Goal: Information Seeking & Learning: Learn about a topic

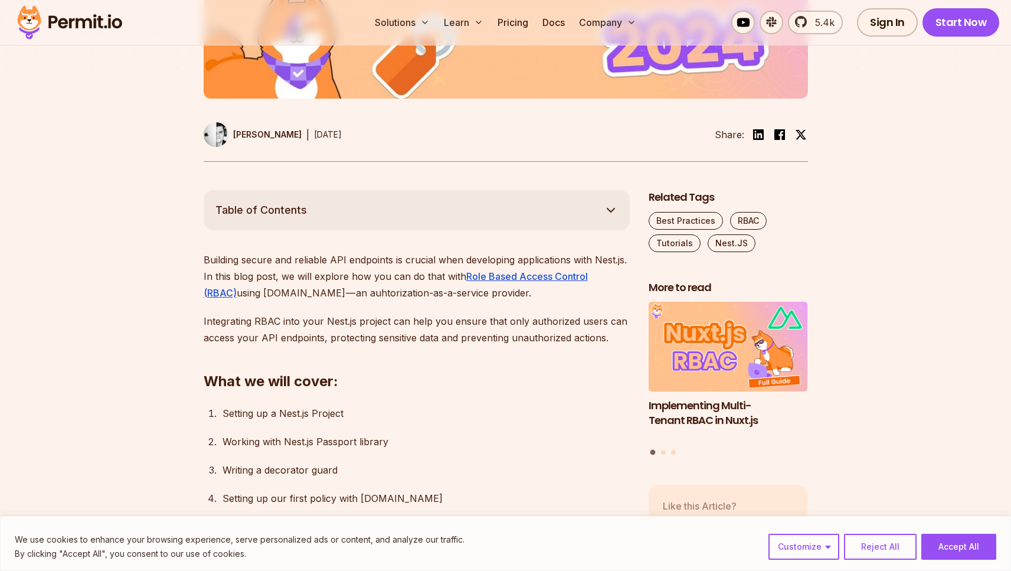
scroll to position [520, 0]
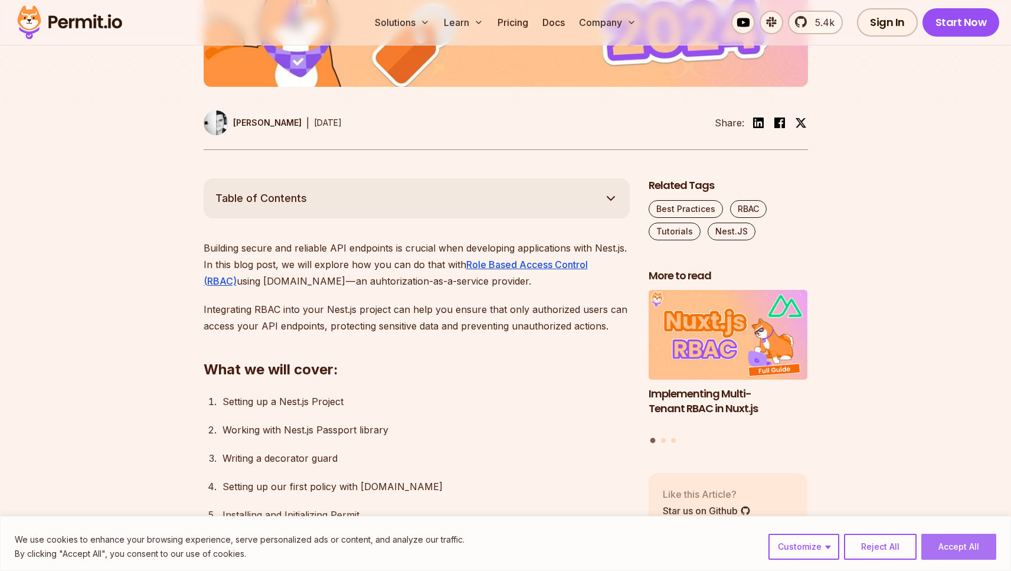
click at [955, 544] on button "Accept All" at bounding box center [959, 547] width 75 height 26
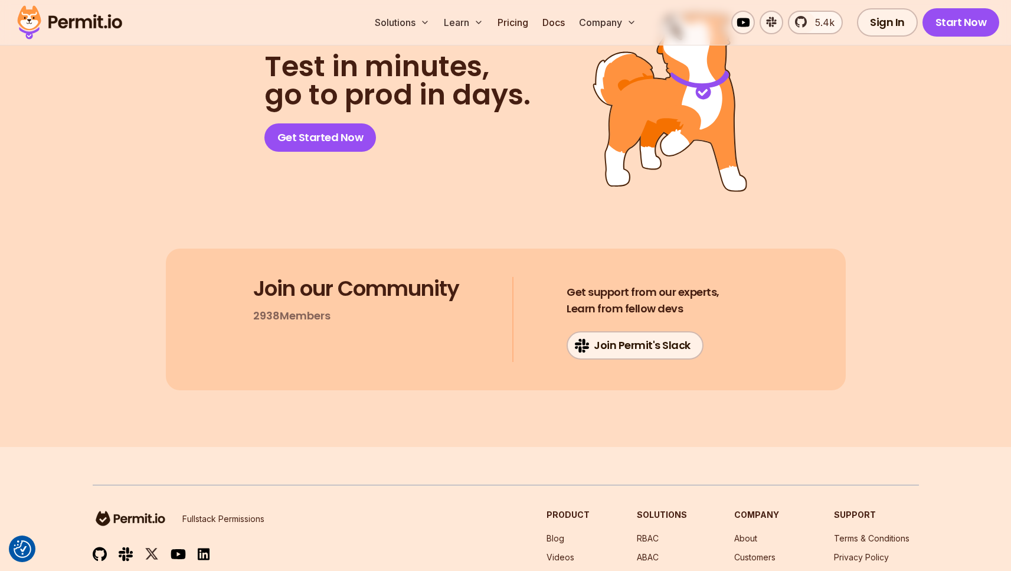
scroll to position [10732, 0]
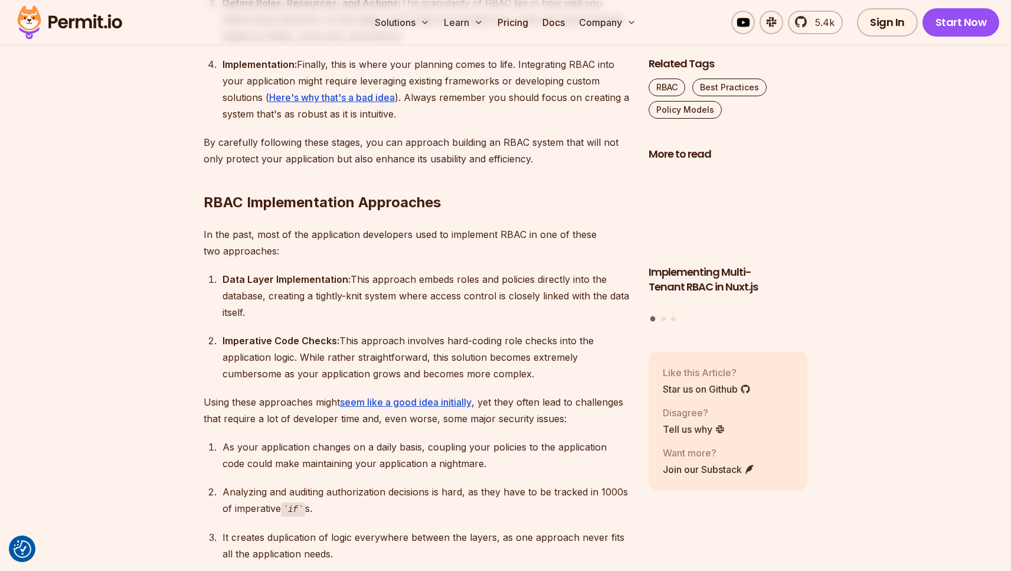
scroll to position [1804, 0]
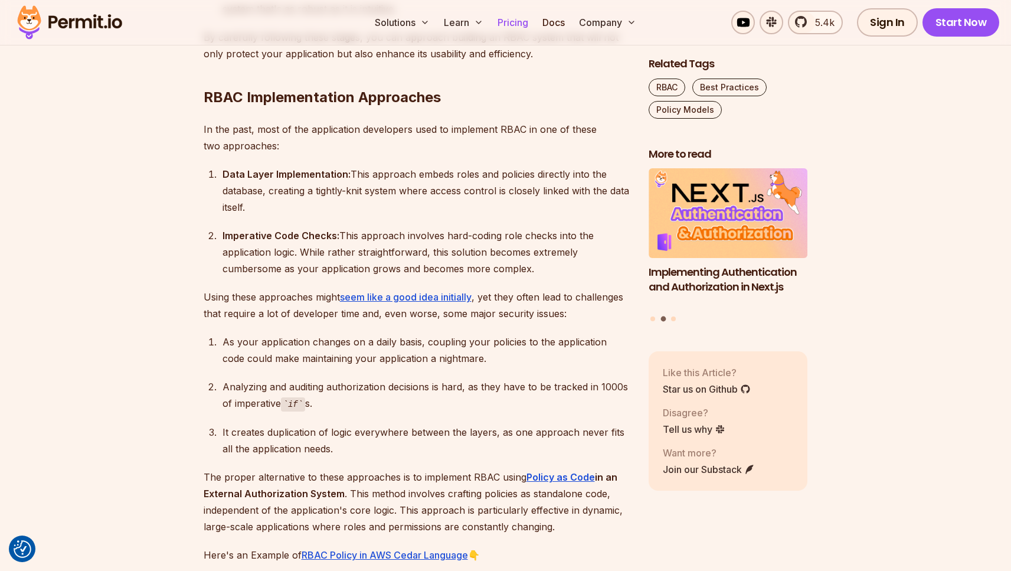
click at [516, 21] on link "Pricing" at bounding box center [513, 23] width 40 height 24
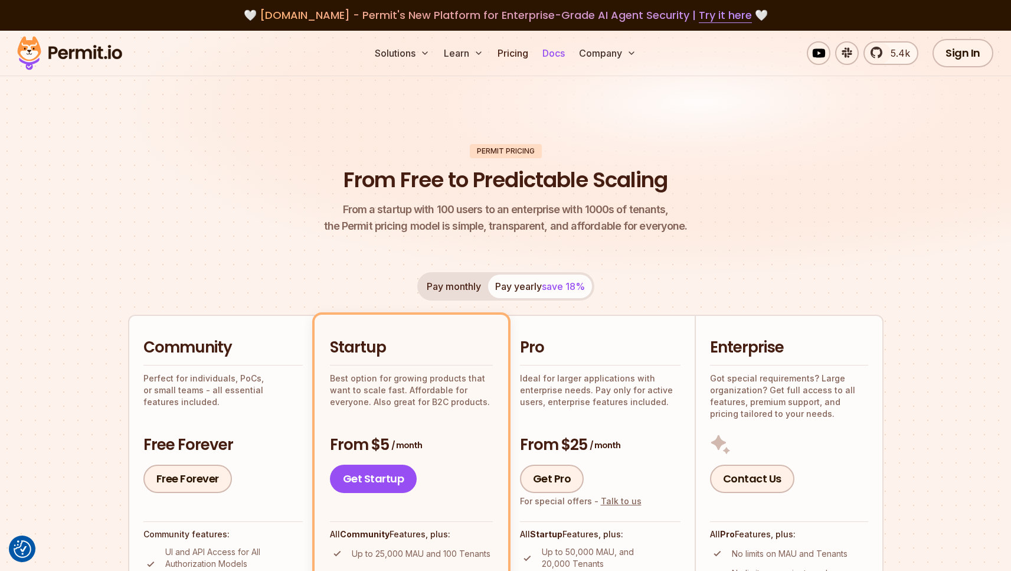
click at [560, 56] on link "Docs" at bounding box center [554, 53] width 32 height 24
